Goal: Task Accomplishment & Management: Manage account settings

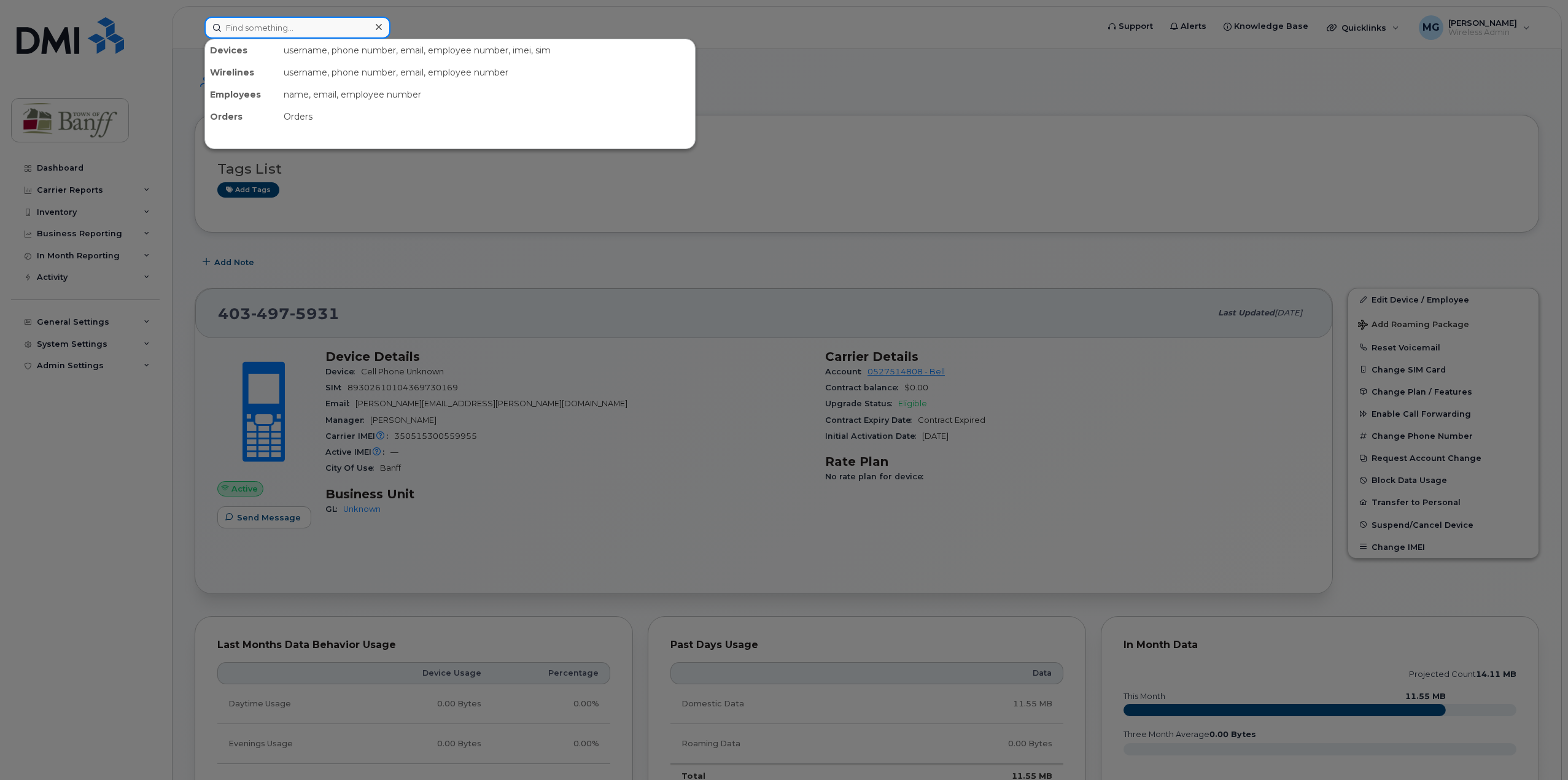
click at [283, 21] on input at bounding box center [297, 27] width 186 height 22
type input "D"
click at [323, 32] on input at bounding box center [297, 27] width 186 height 22
type input "4034975941"
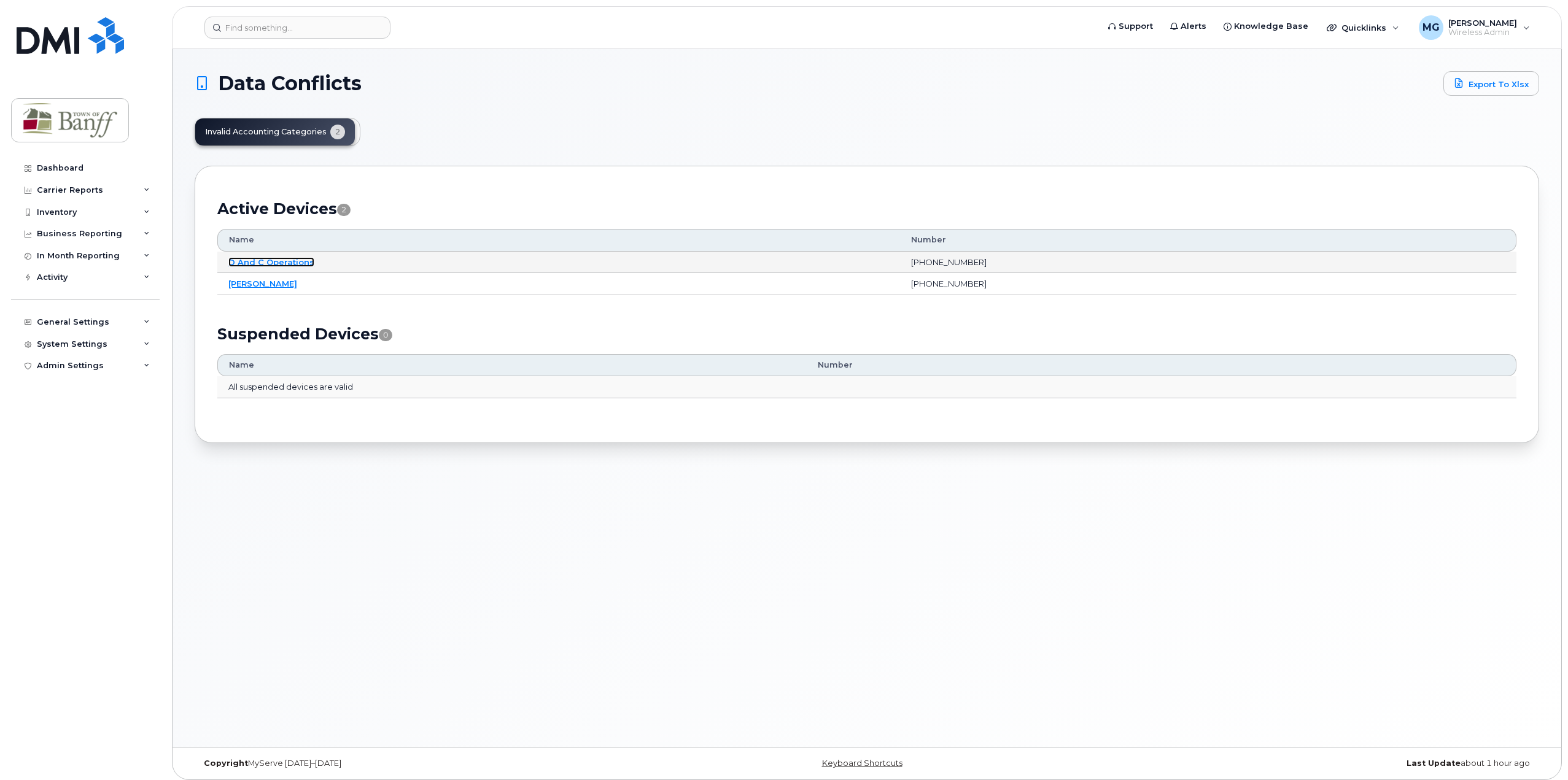
click at [237, 262] on link "D And C Operations" at bounding box center [271, 262] width 86 height 10
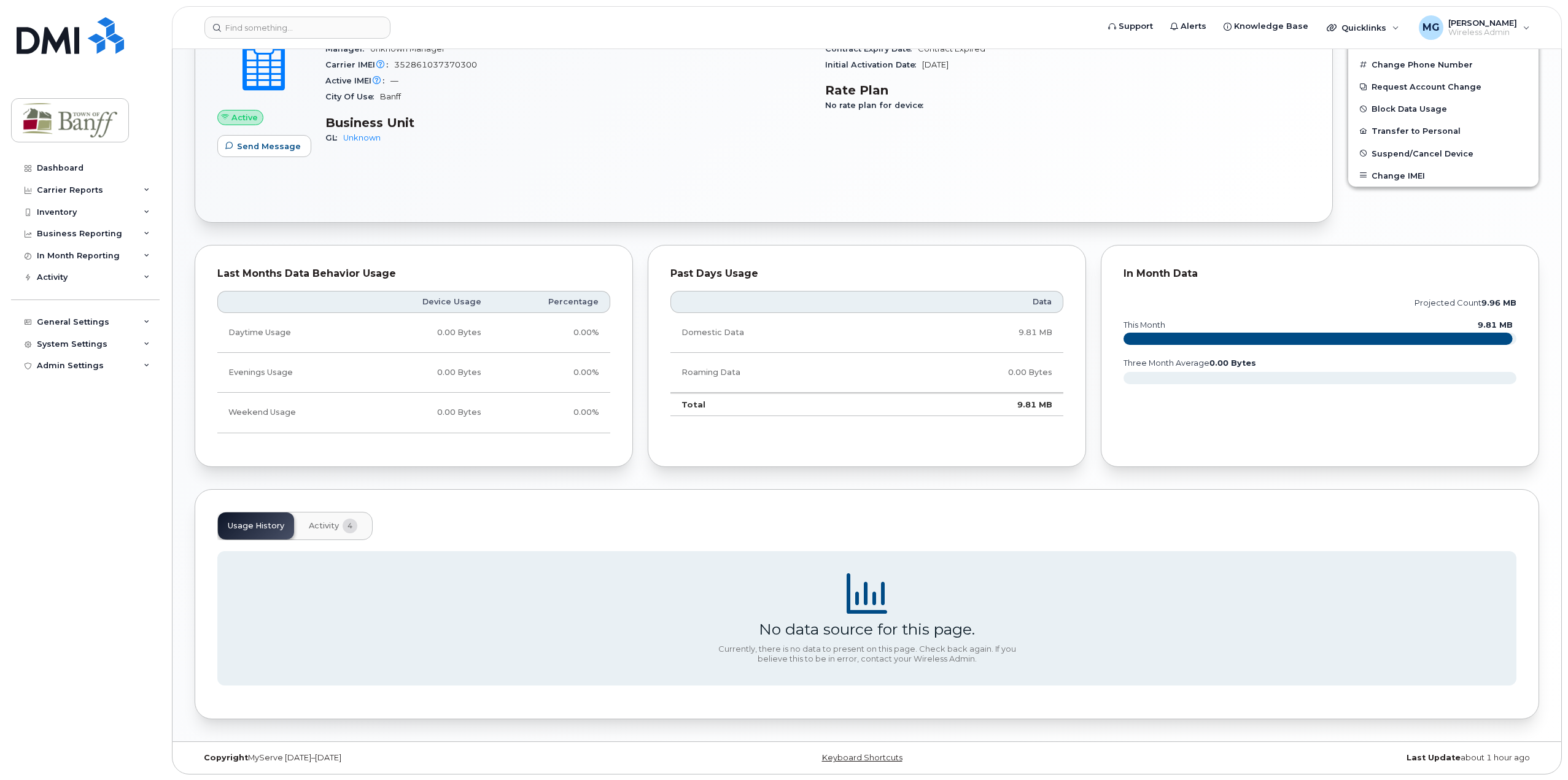
scroll to position [372, 0]
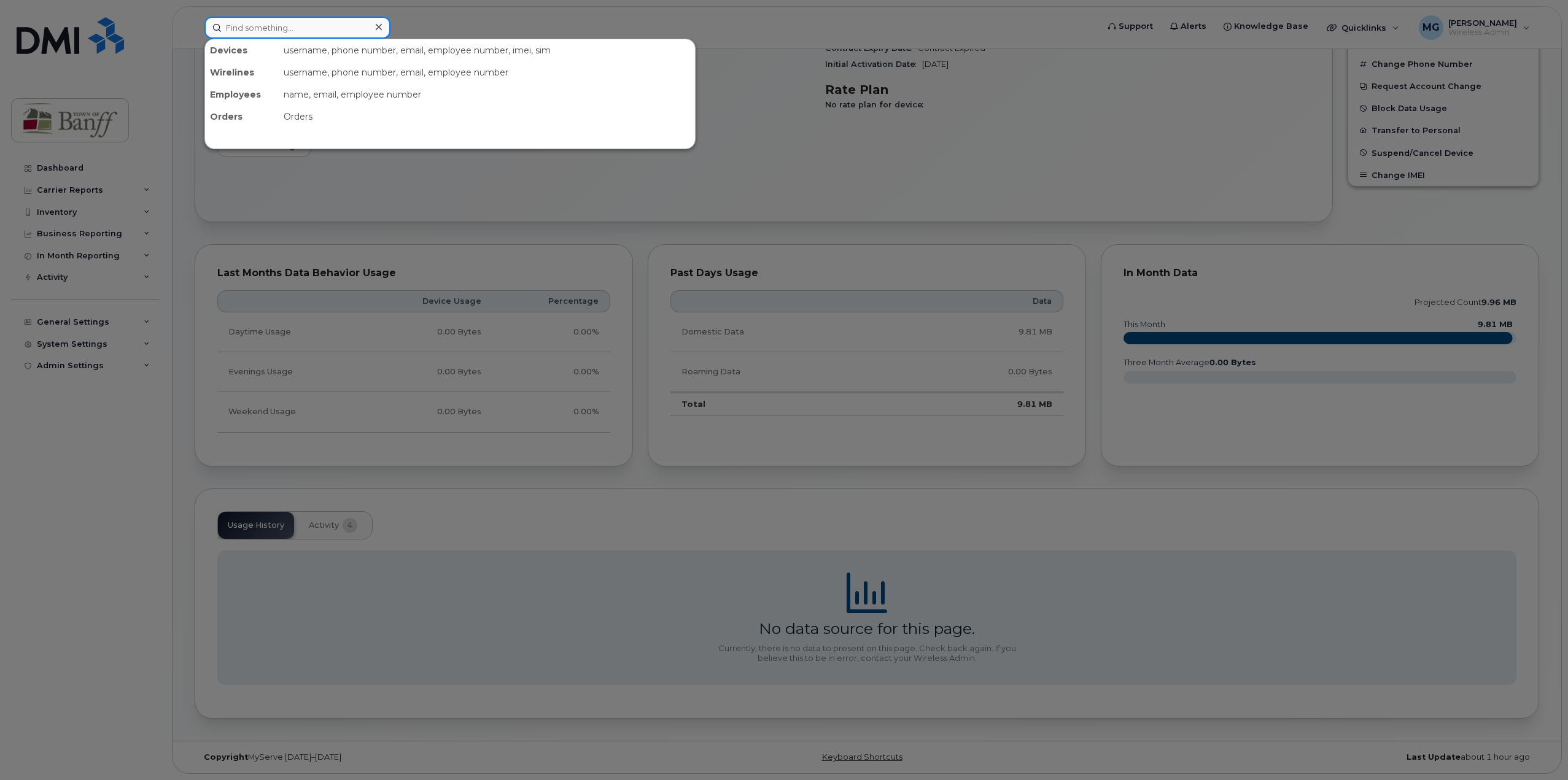
click at [332, 22] on input at bounding box center [297, 27] width 186 height 22
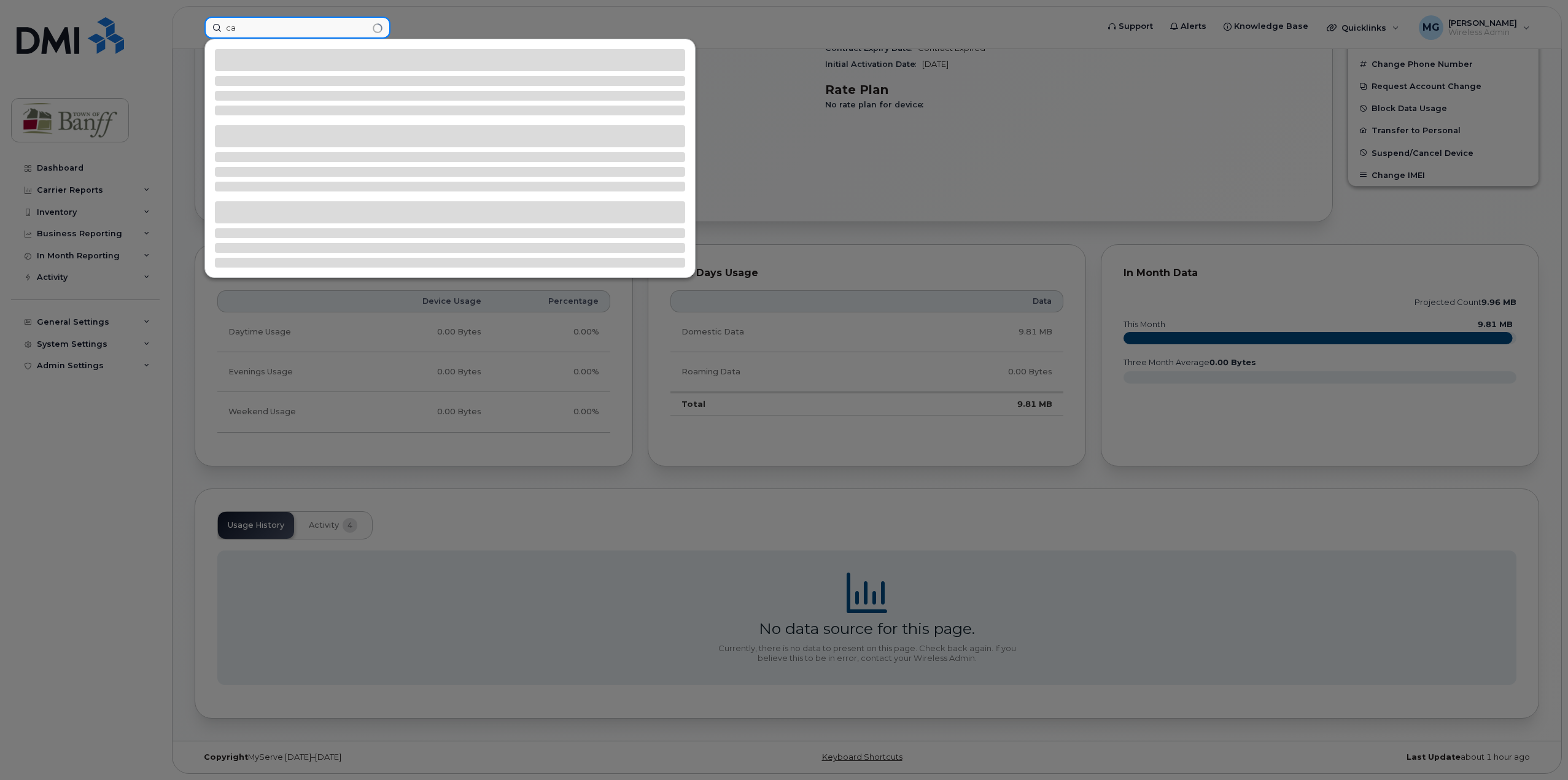
type input "c"
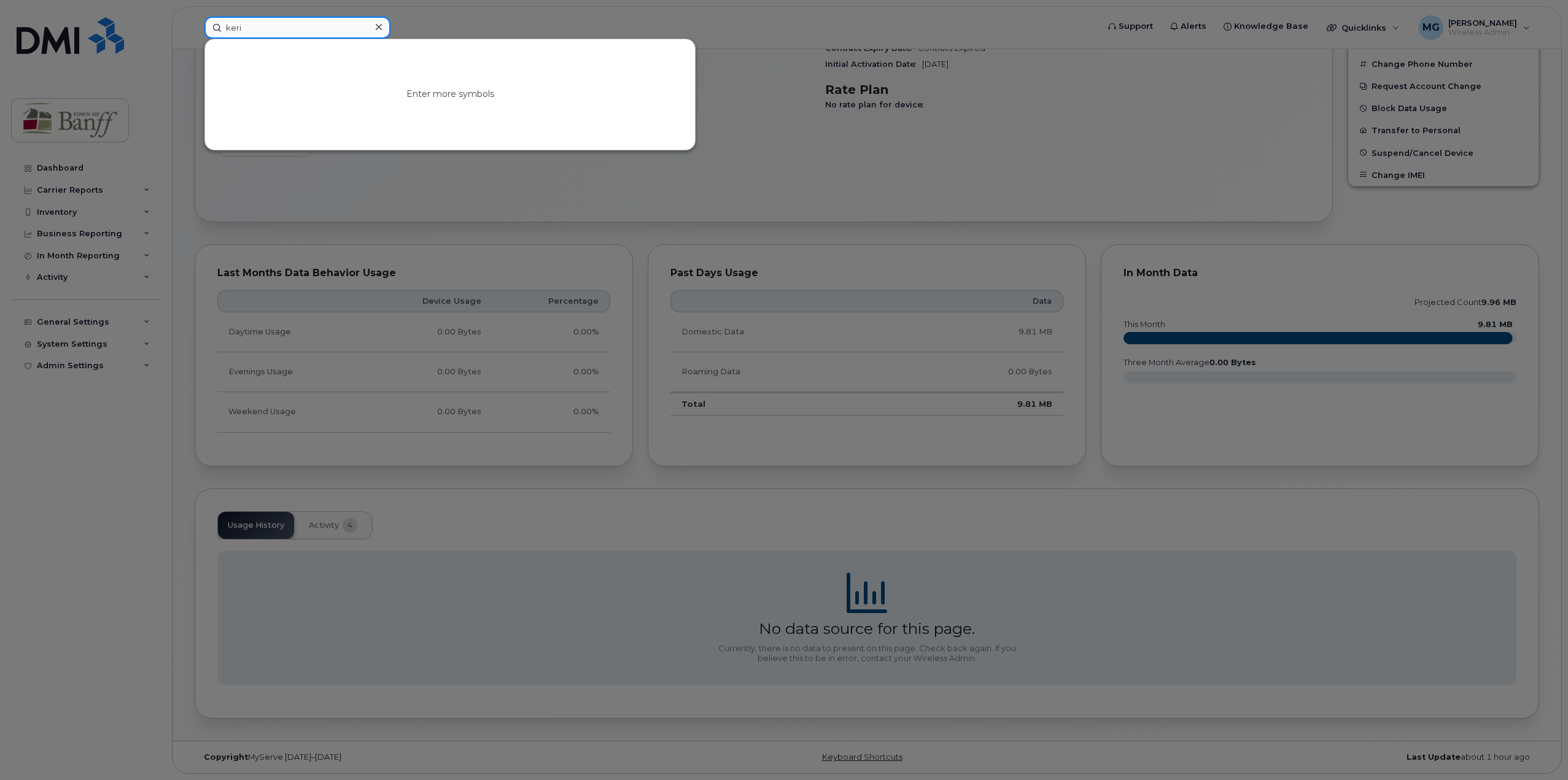
type input "keri"
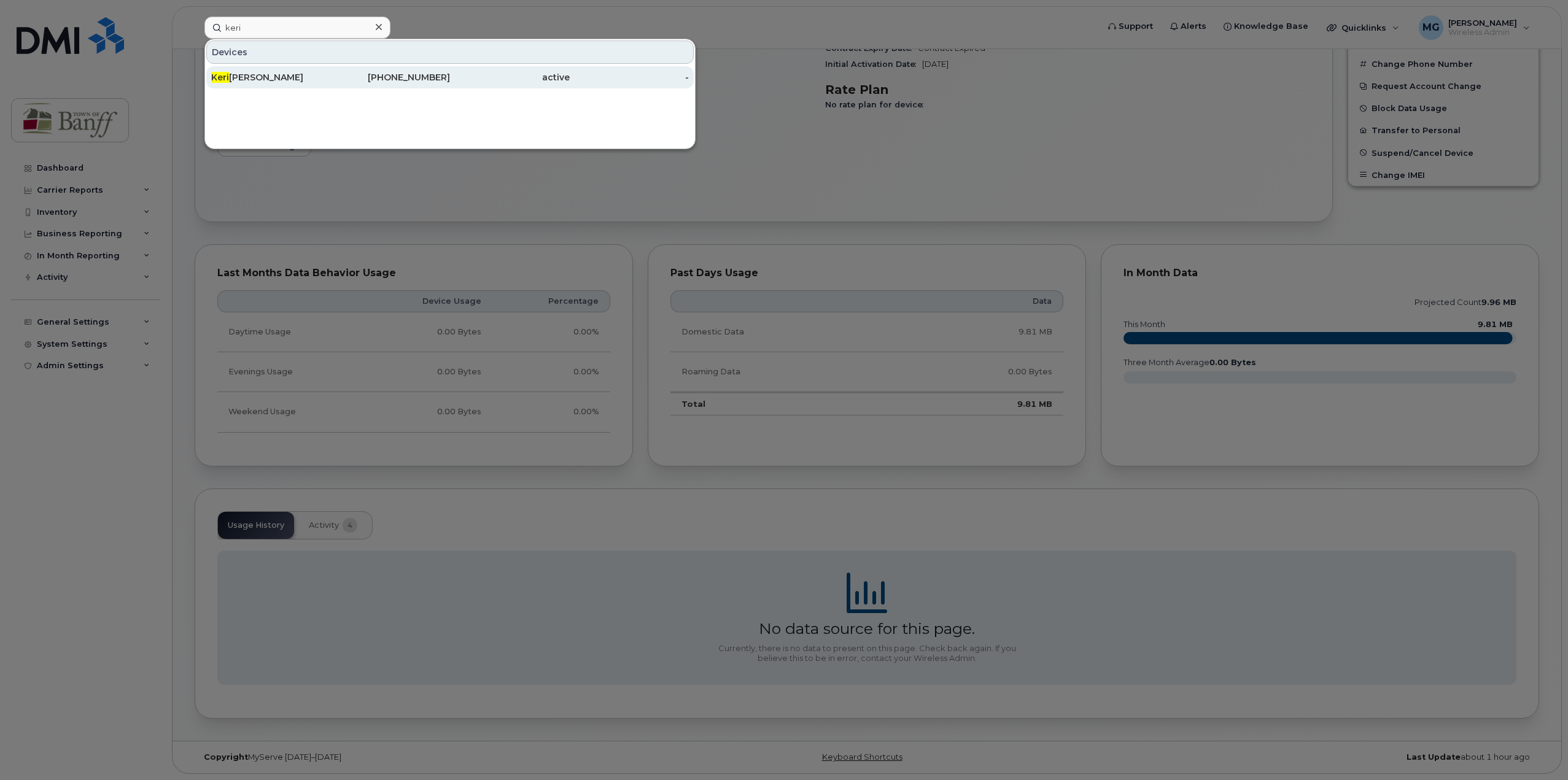
click at [321, 80] on div "Keri Martens" at bounding box center [271, 77] width 120 height 12
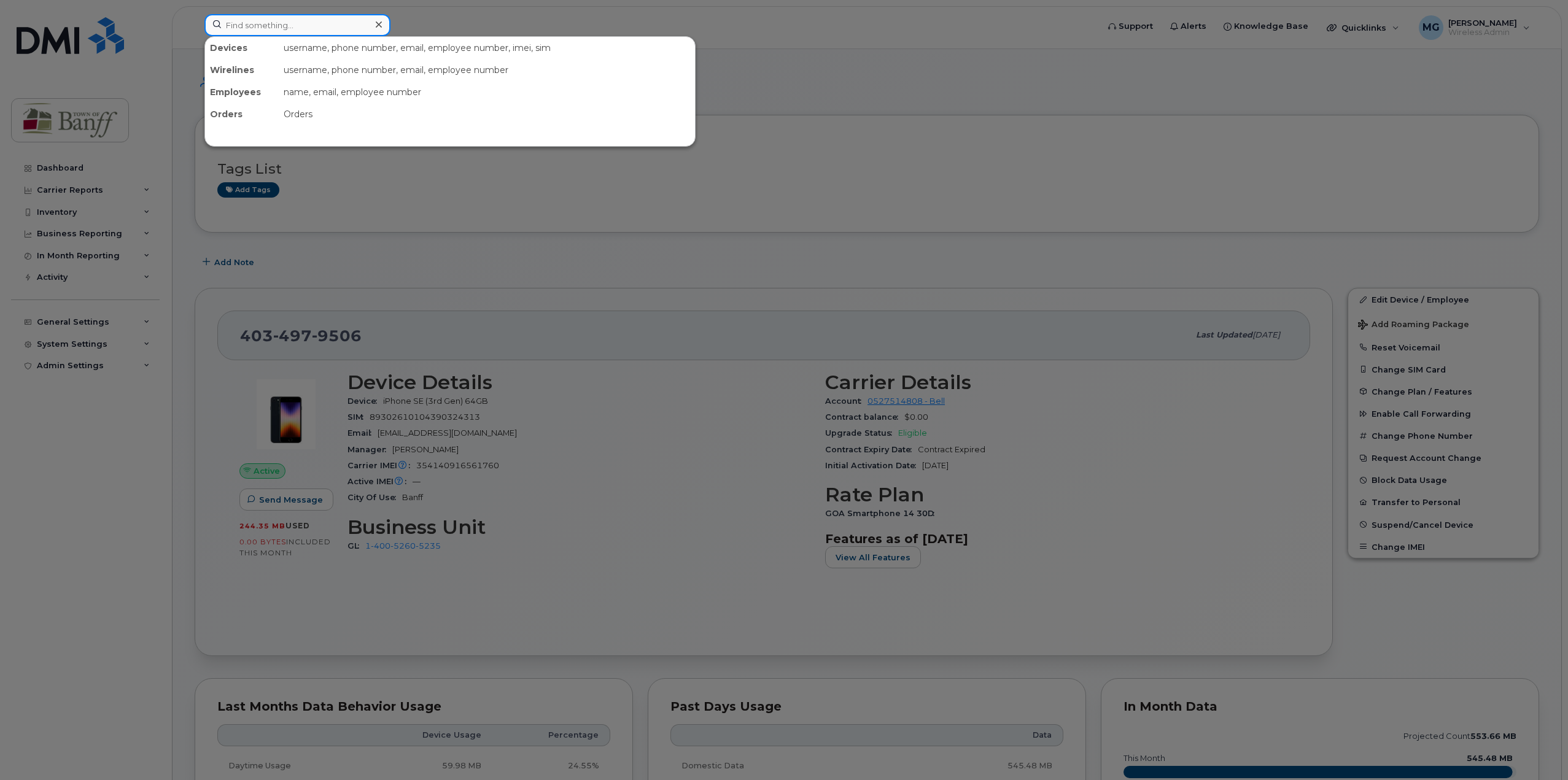
click at [334, 26] on input at bounding box center [297, 26] width 186 height 22
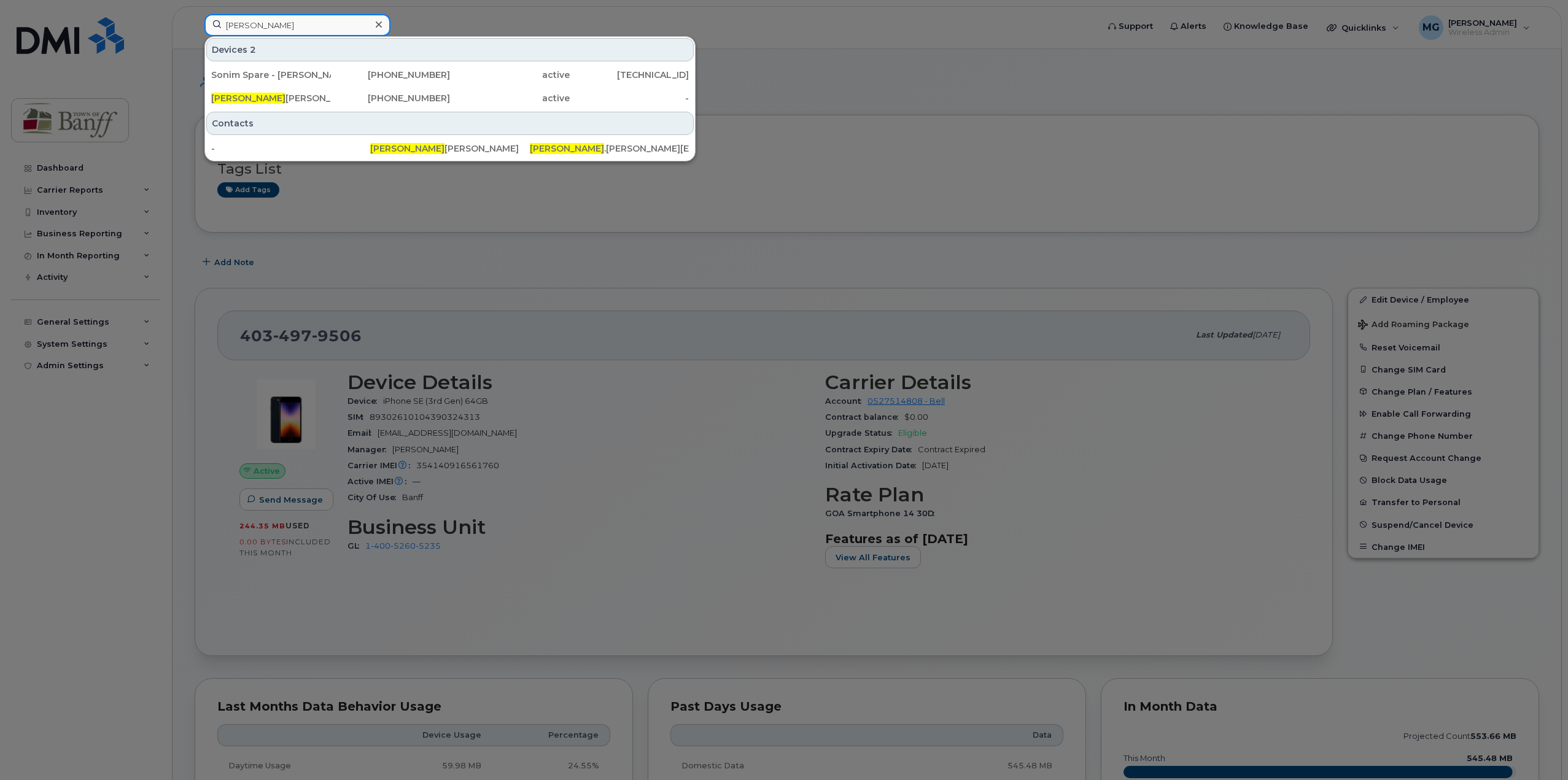
type input "katherine"
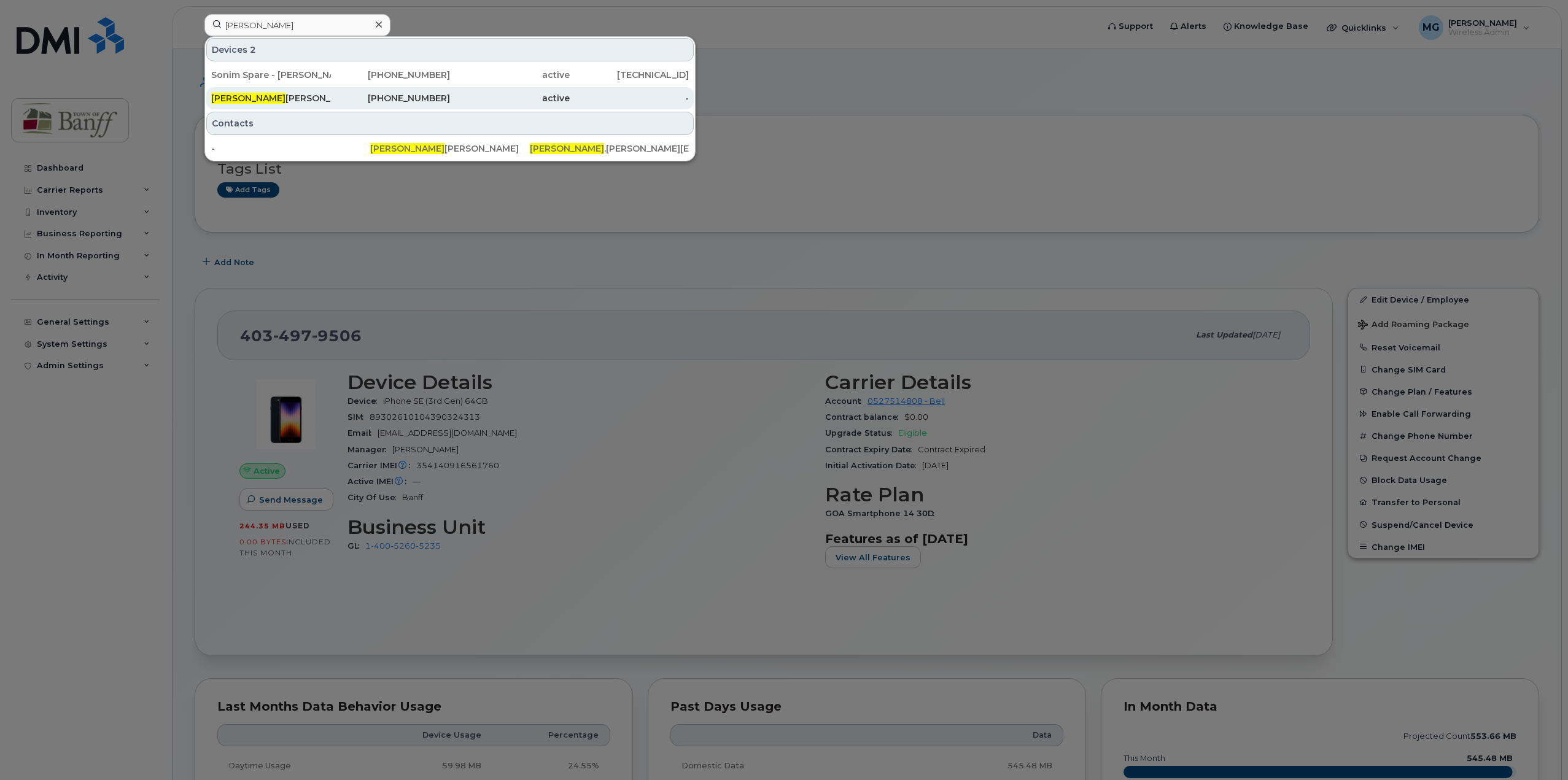
click at [299, 92] on div "Katherine Severson" at bounding box center [271, 98] width 120 height 22
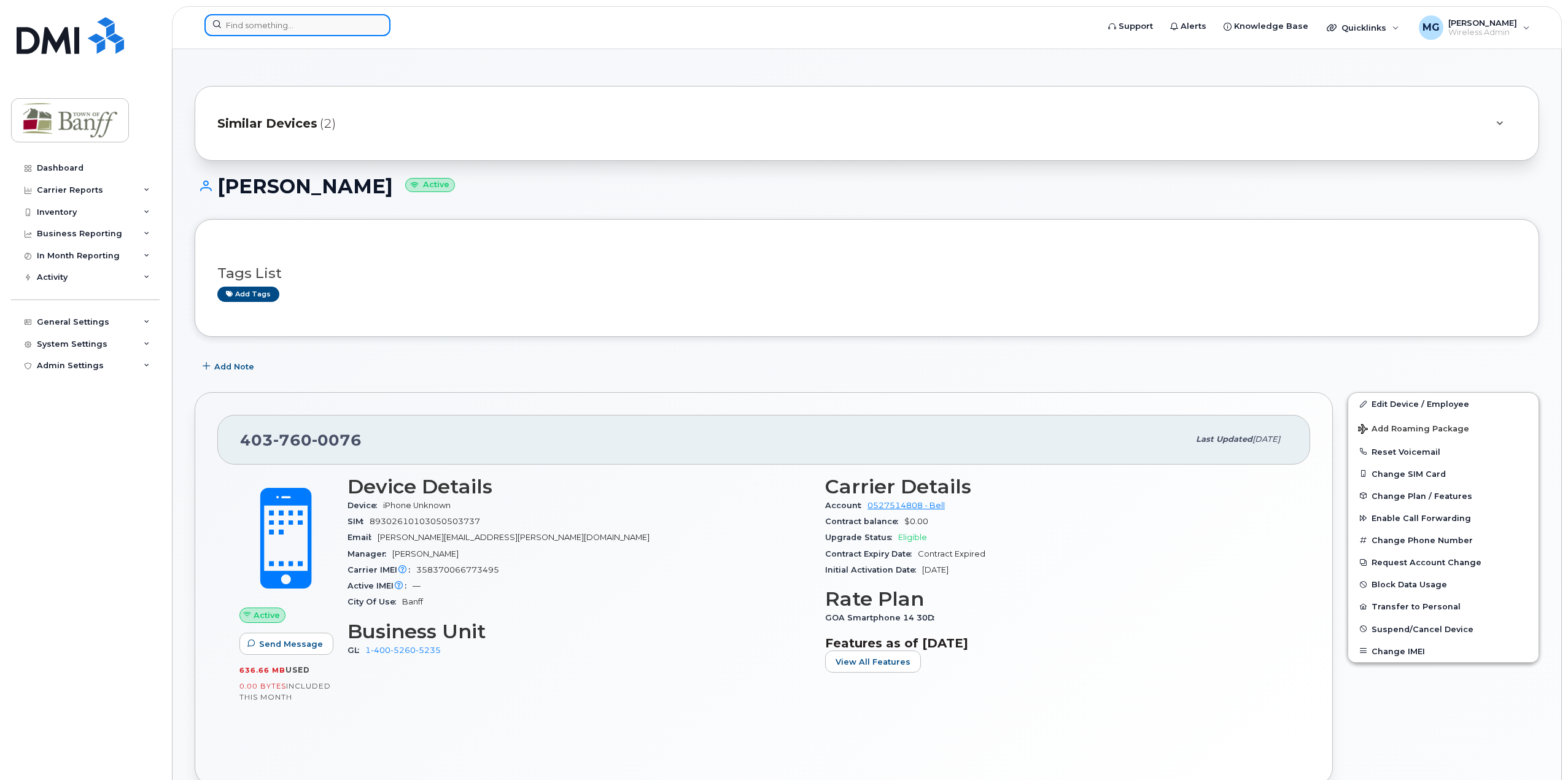
click at [316, 35] on input at bounding box center [297, 26] width 186 height 22
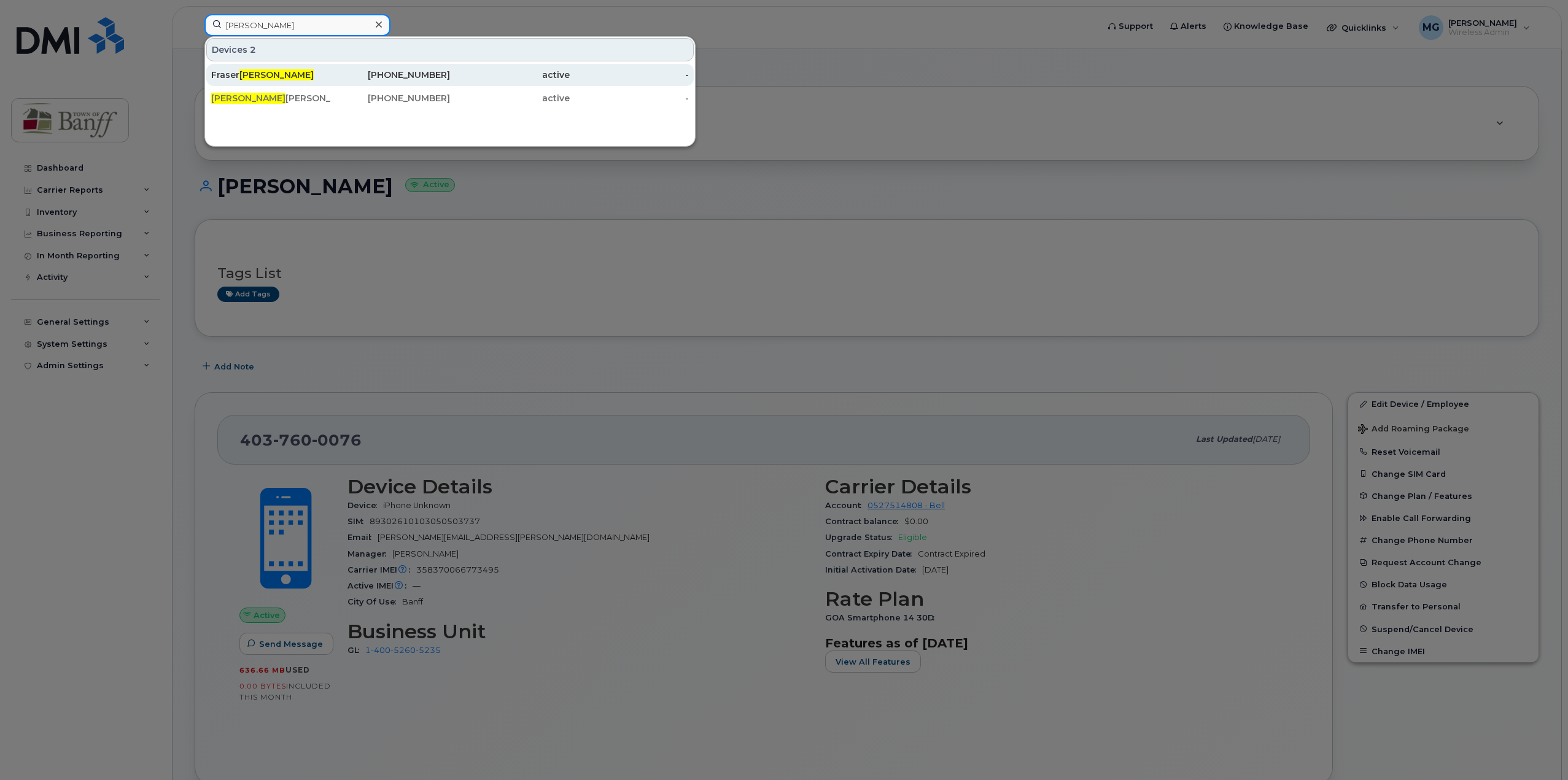
type input "kirby"
click at [268, 71] on div "Fraser Kirby" at bounding box center [271, 75] width 120 height 12
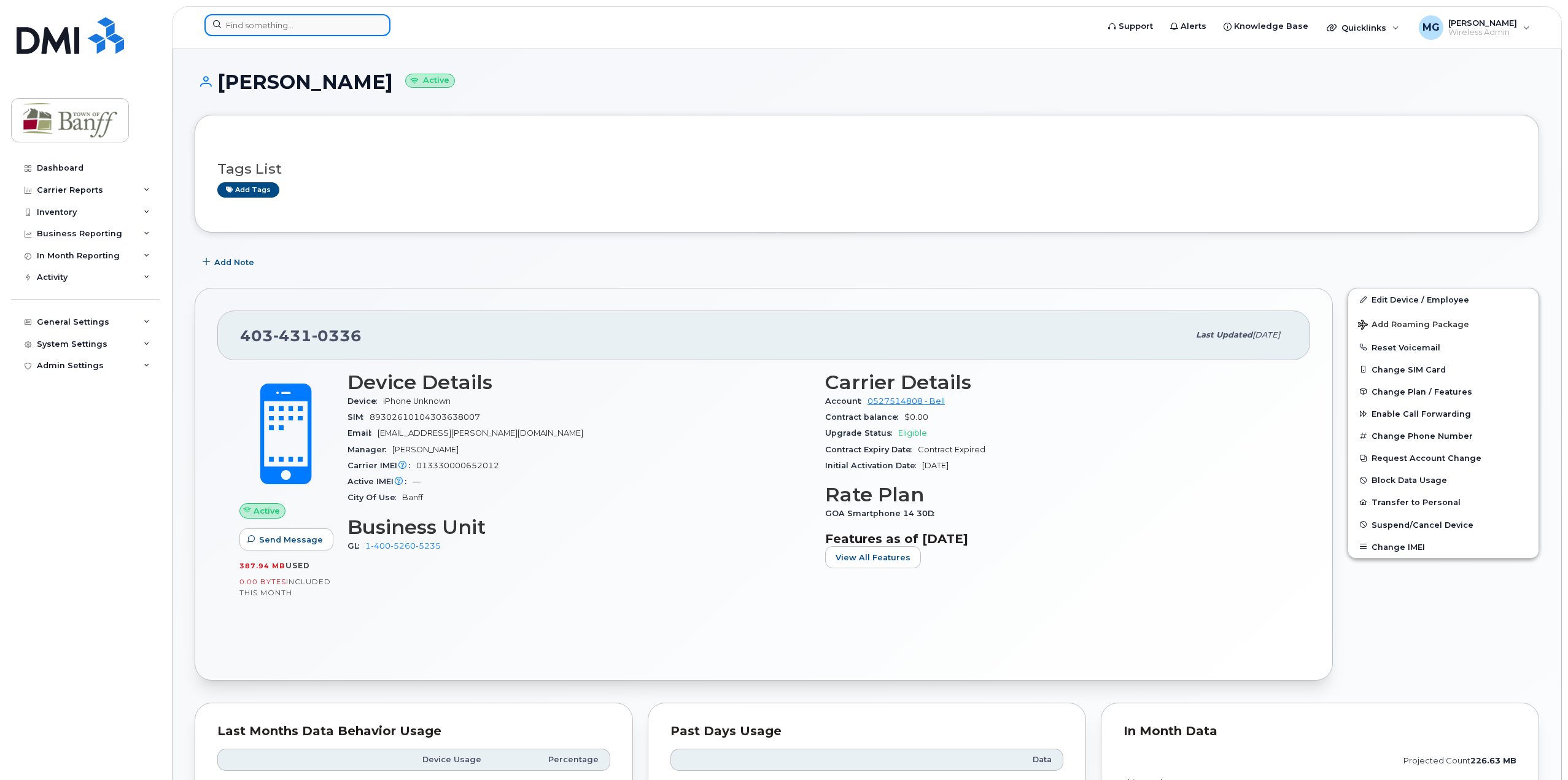
click at [277, 29] on input at bounding box center [297, 26] width 186 height 22
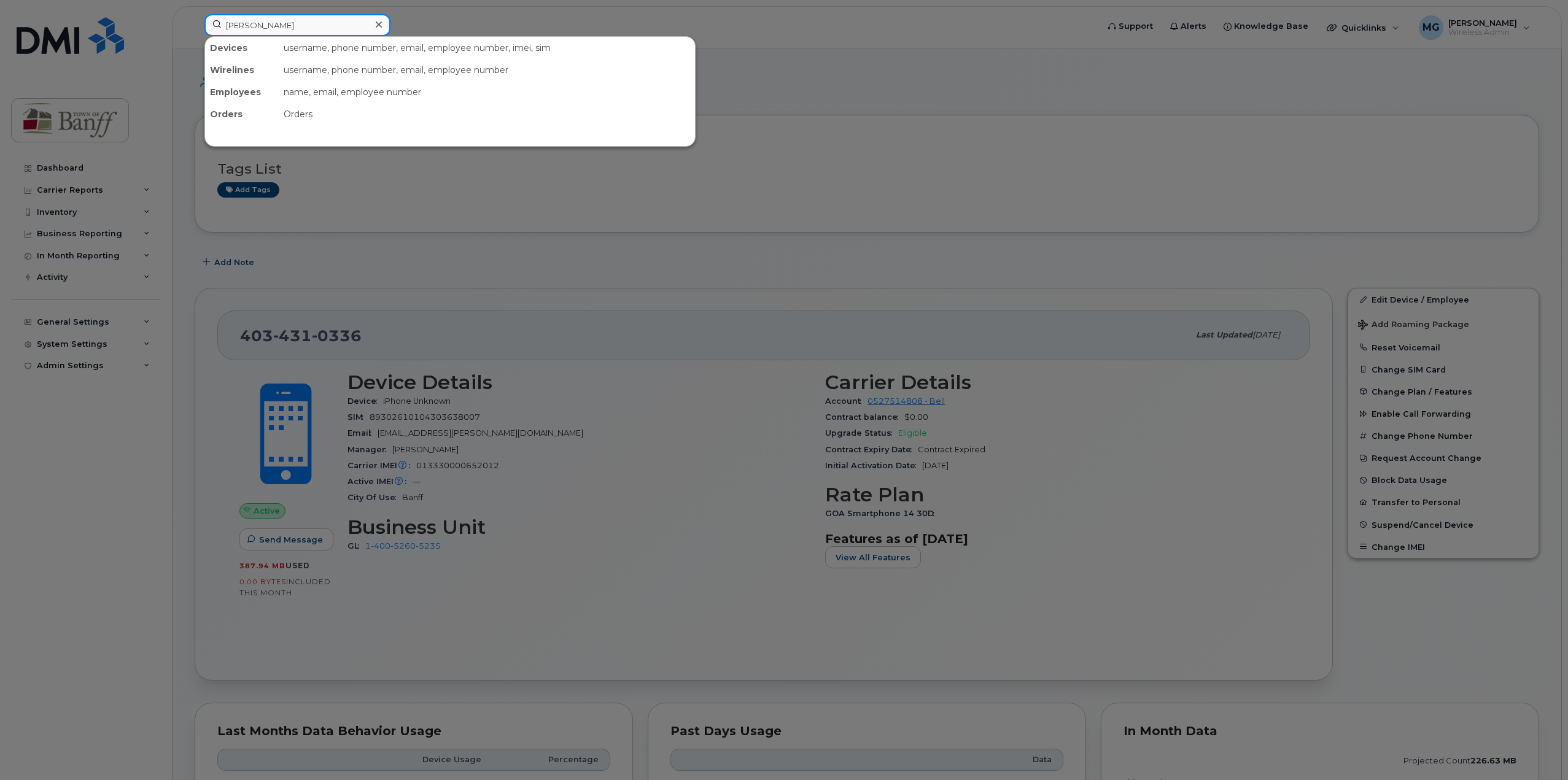
type input "[PERSON_NAME]"
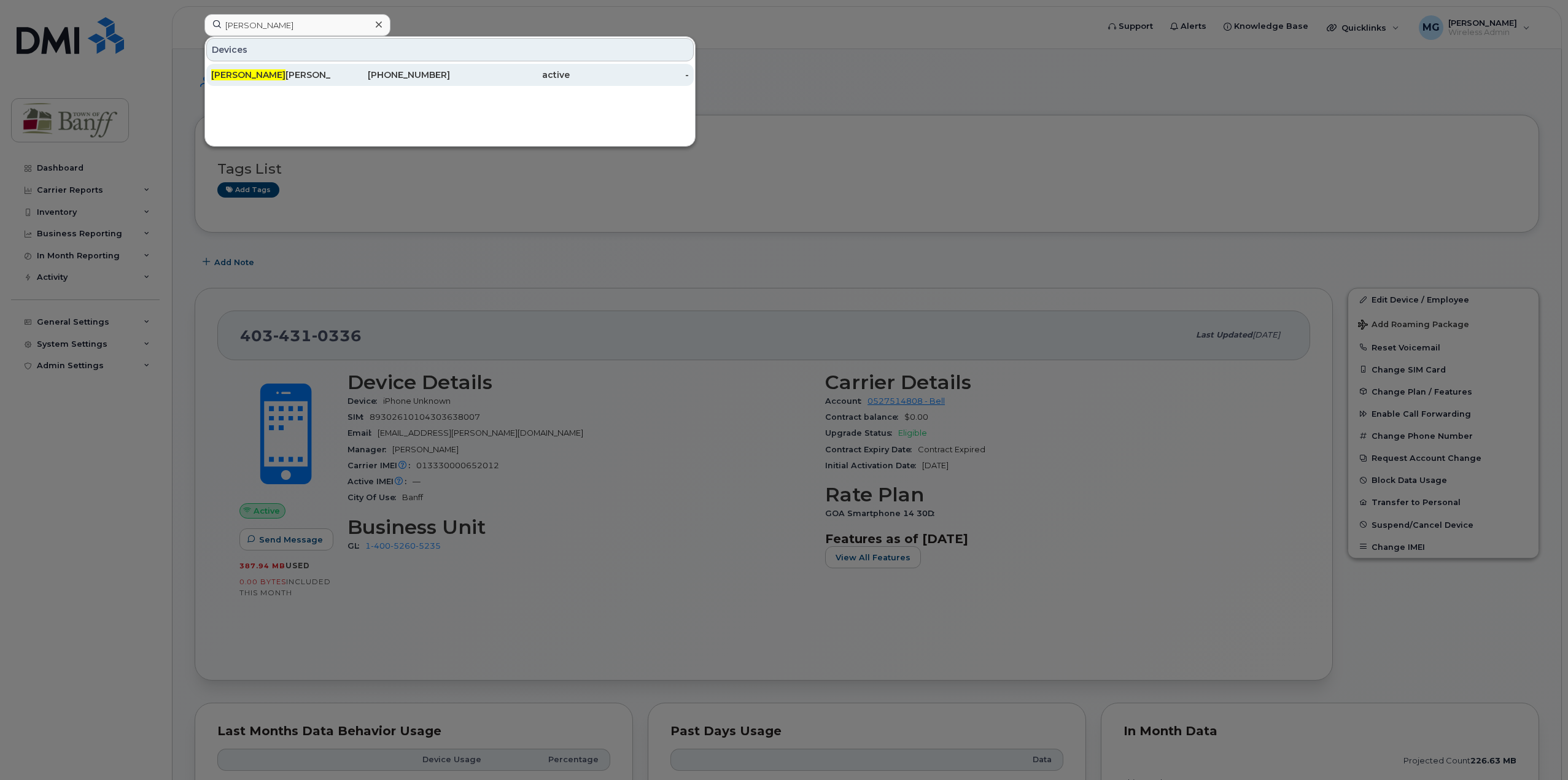
click at [254, 74] on div "[PERSON_NAME]" at bounding box center [271, 75] width 120 height 12
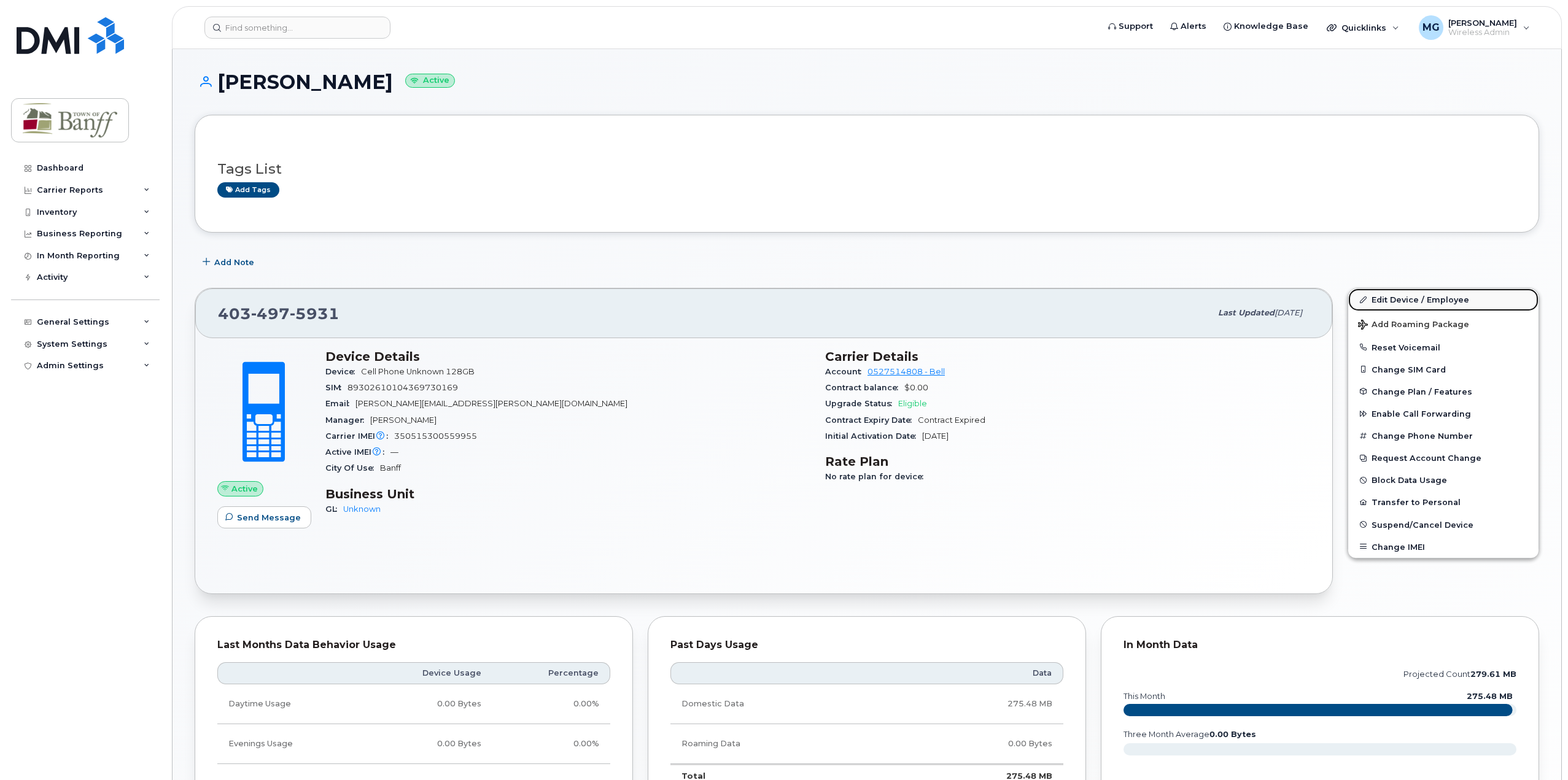
click at [1411, 299] on link "Edit Device / Employee" at bounding box center [1444, 299] width 191 height 22
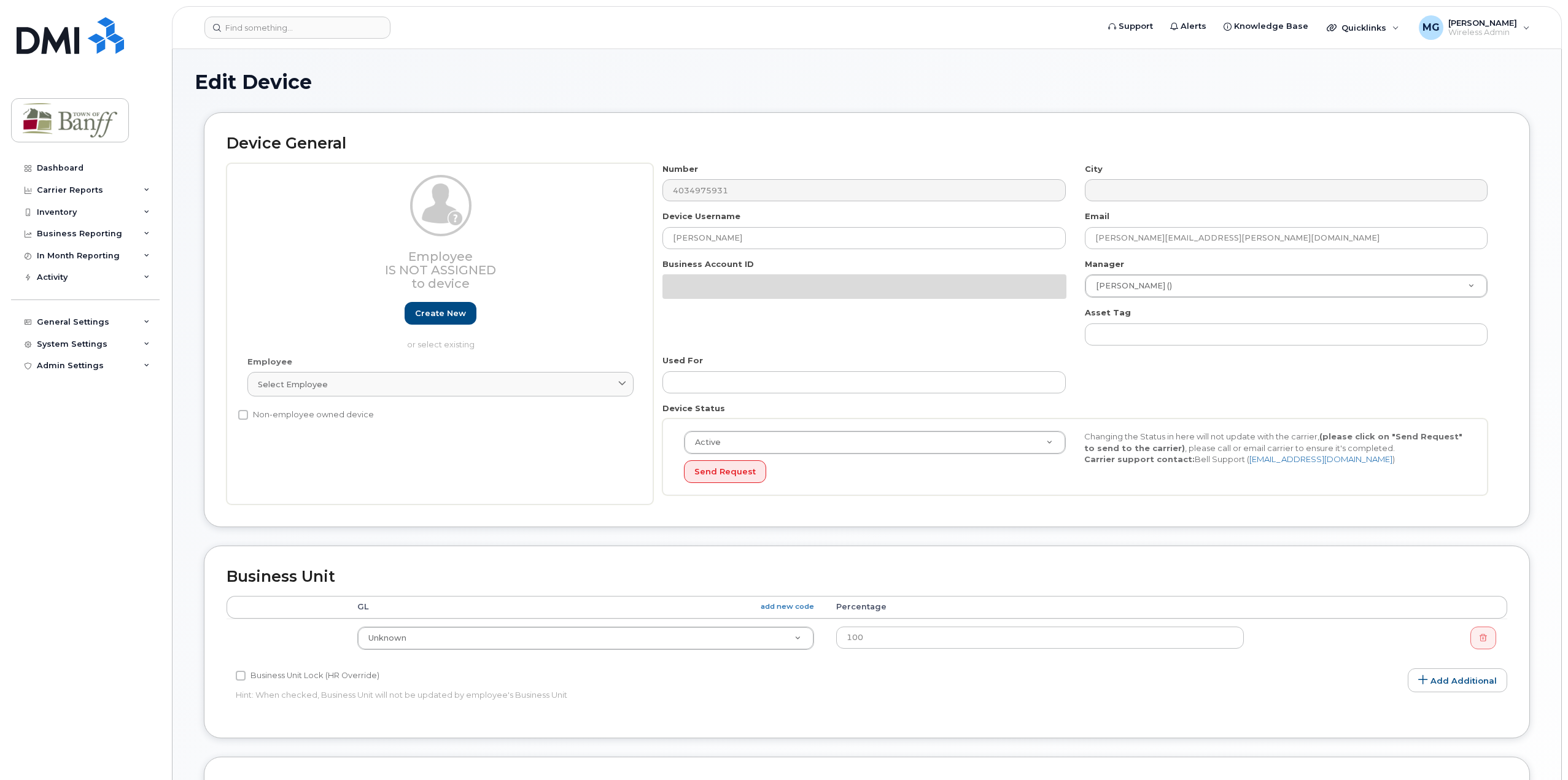
select select "7590667"
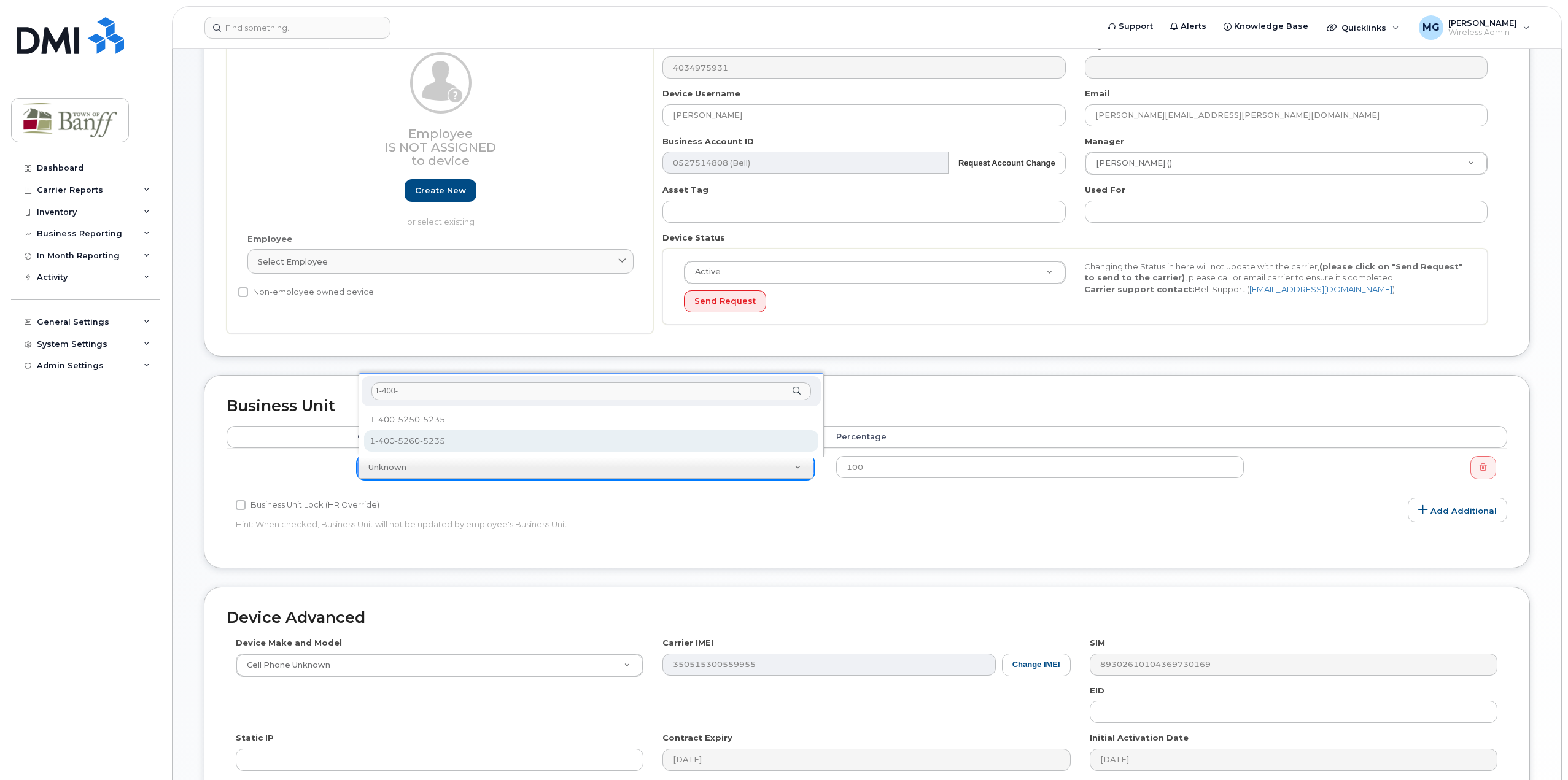
type input "1-400-"
select select "7590709"
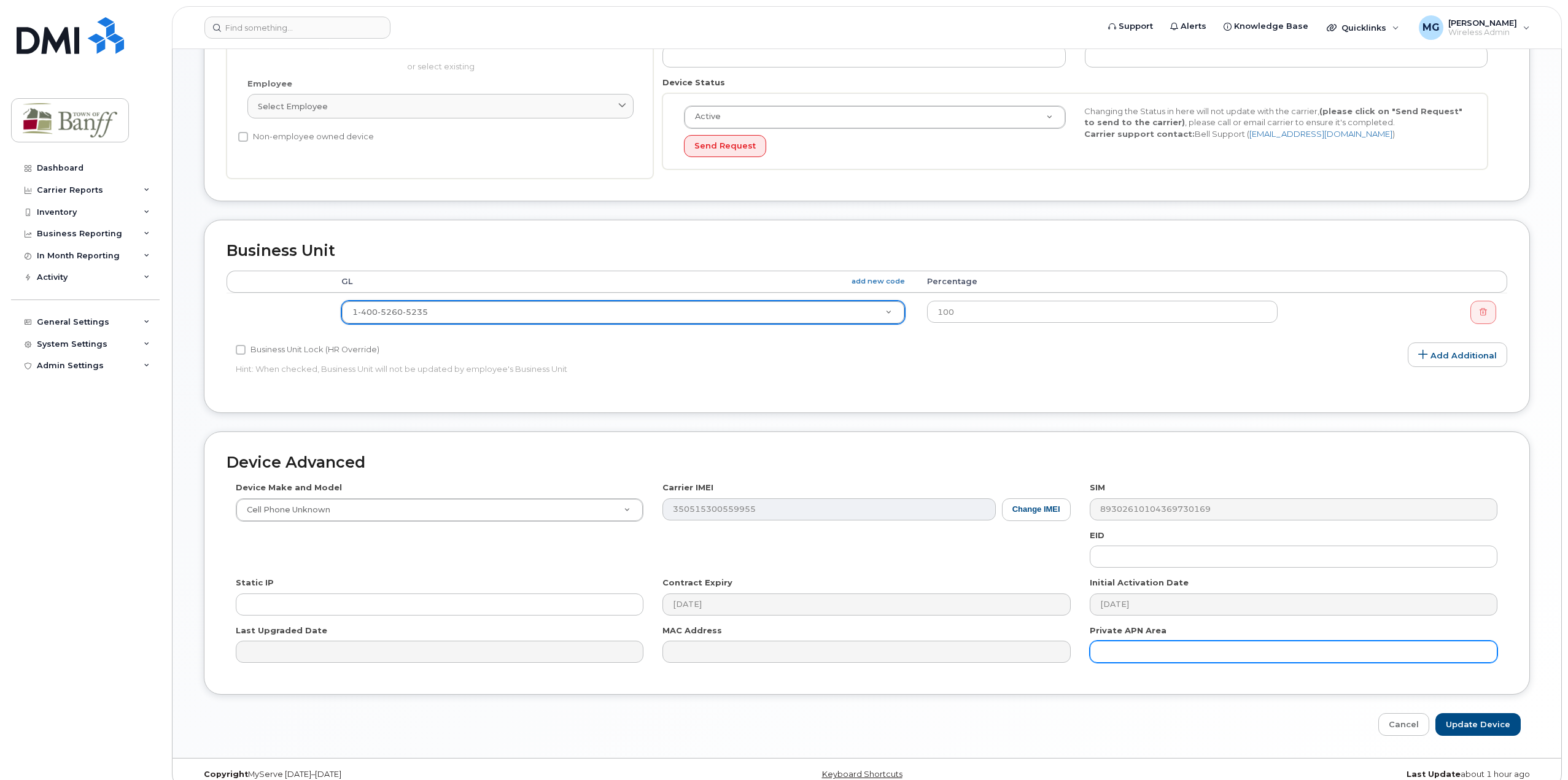
scroll to position [295, 0]
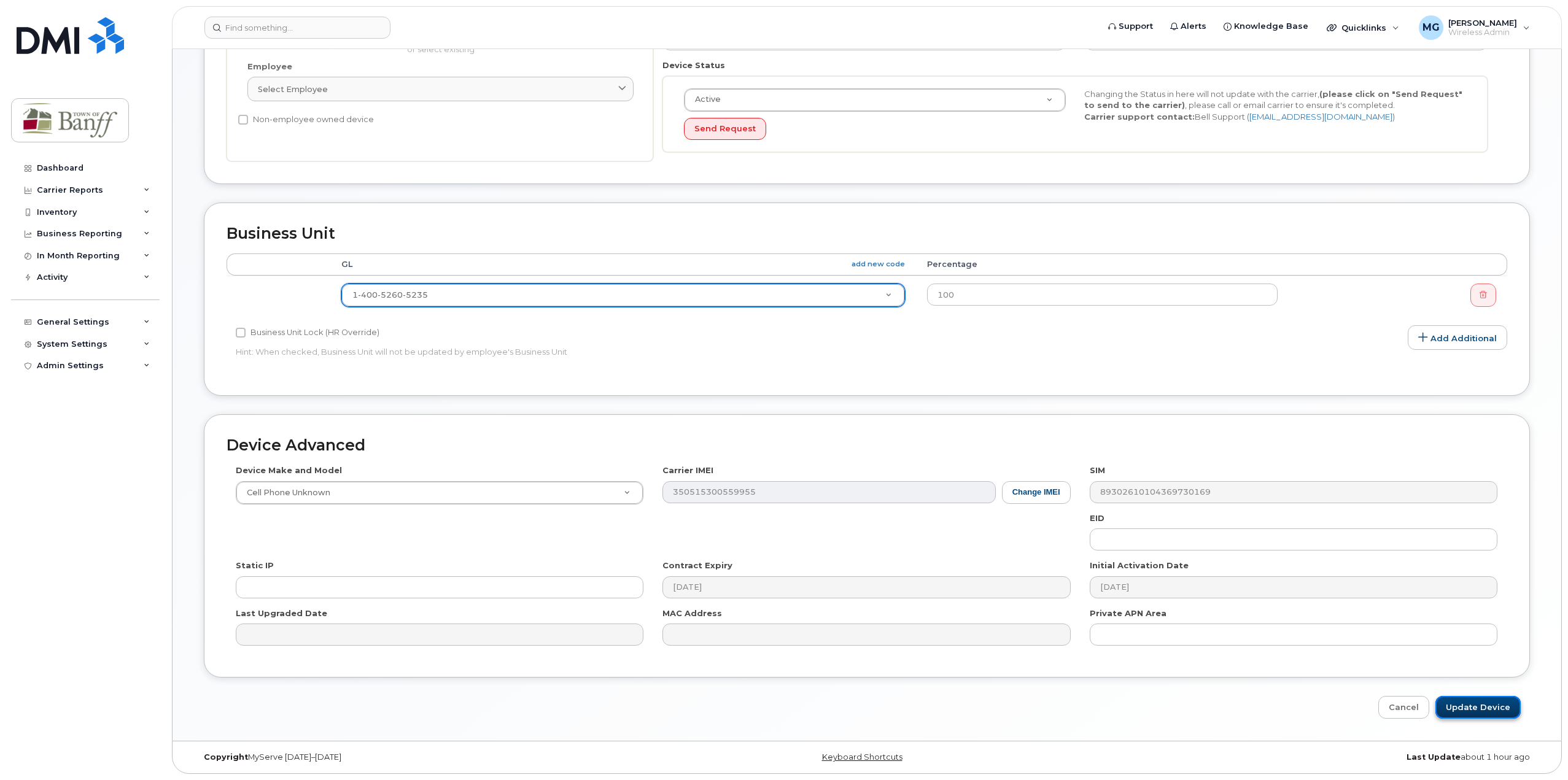
click at [1489, 711] on input "Update Device" at bounding box center [1479, 708] width 85 height 23
type input "Saving..."
